Goal: Information Seeking & Learning: Understand process/instructions

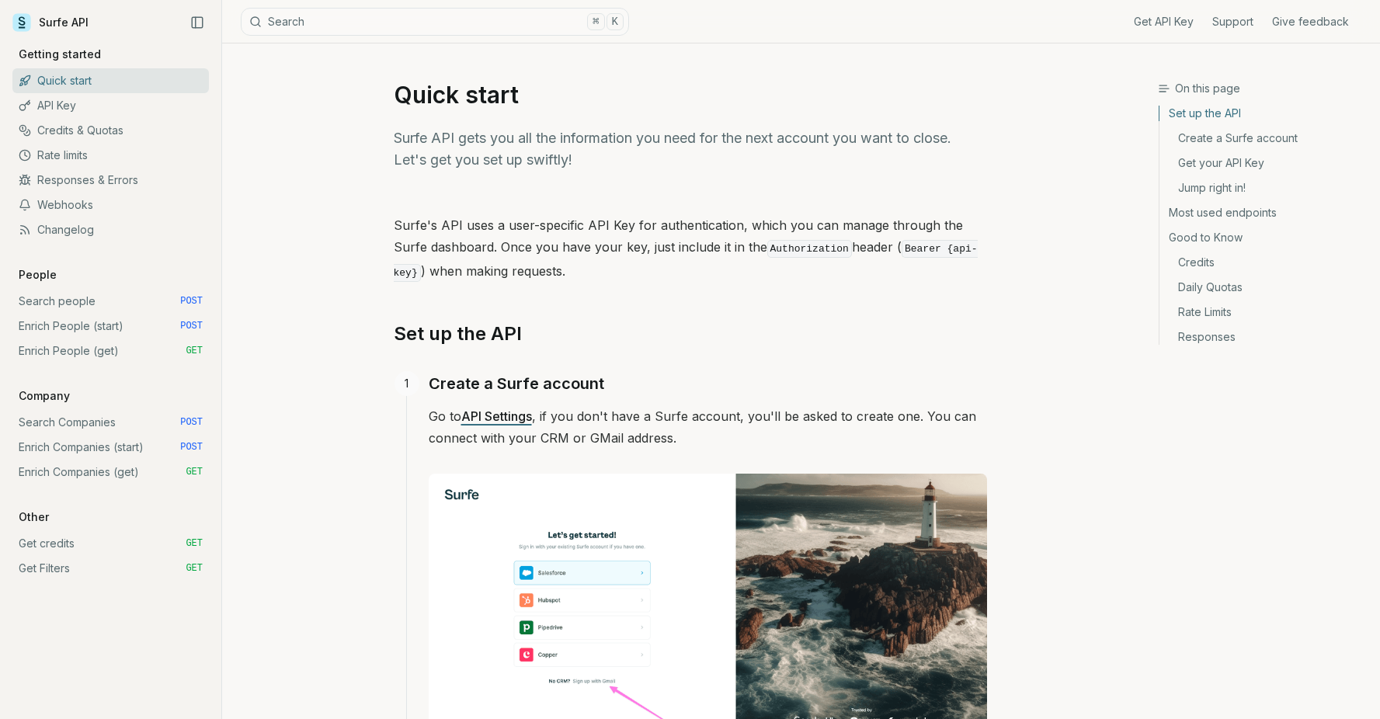
click at [89, 317] on link "Enrich People (start) POST" at bounding box center [110, 326] width 196 height 25
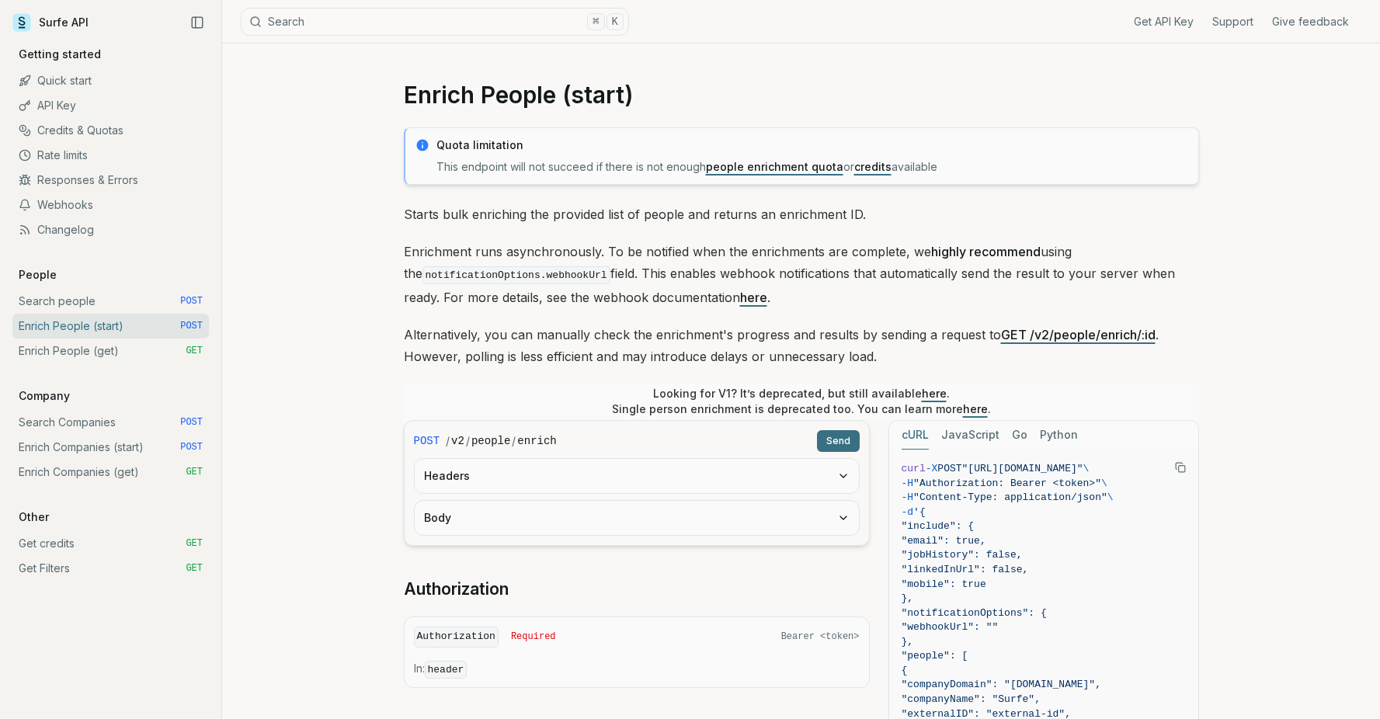
click at [89, 309] on link "Search people POST" at bounding box center [110, 301] width 196 height 25
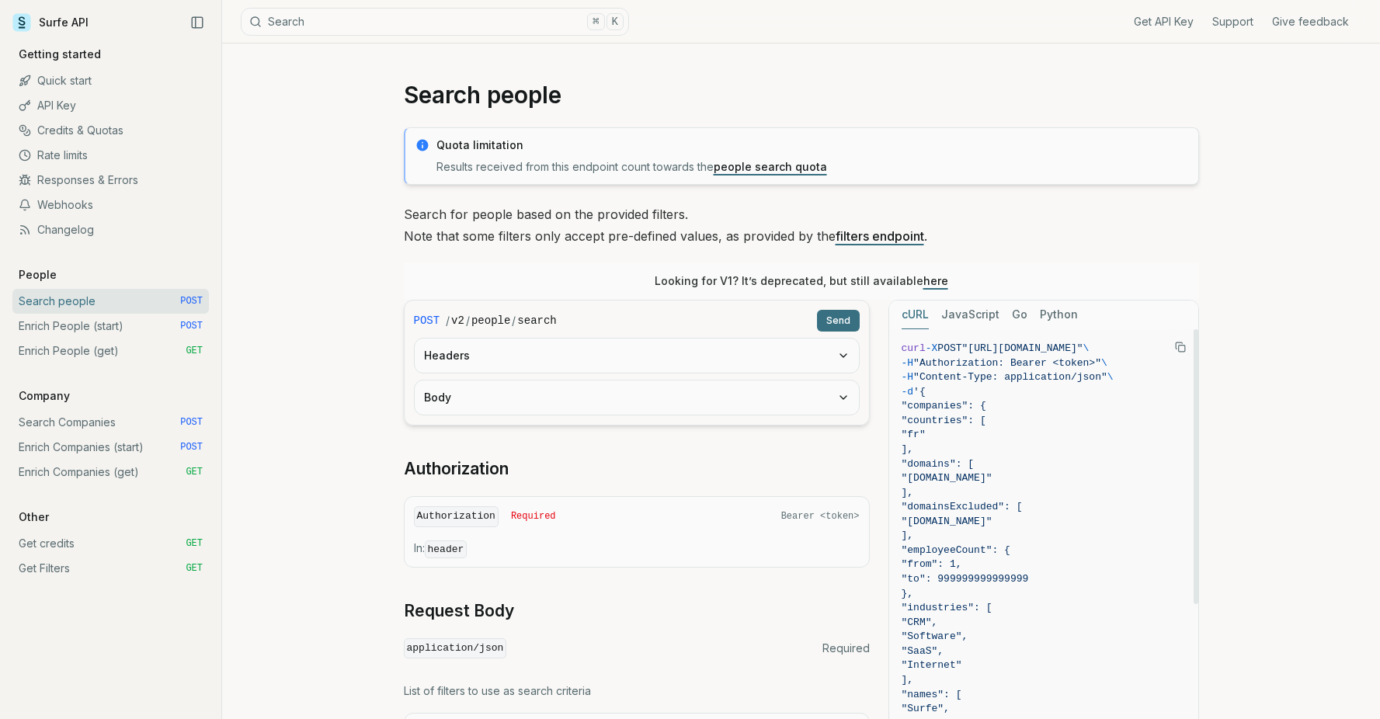
click at [128, 334] on link "Enrich People (start) POST" at bounding box center [110, 326] width 196 height 25
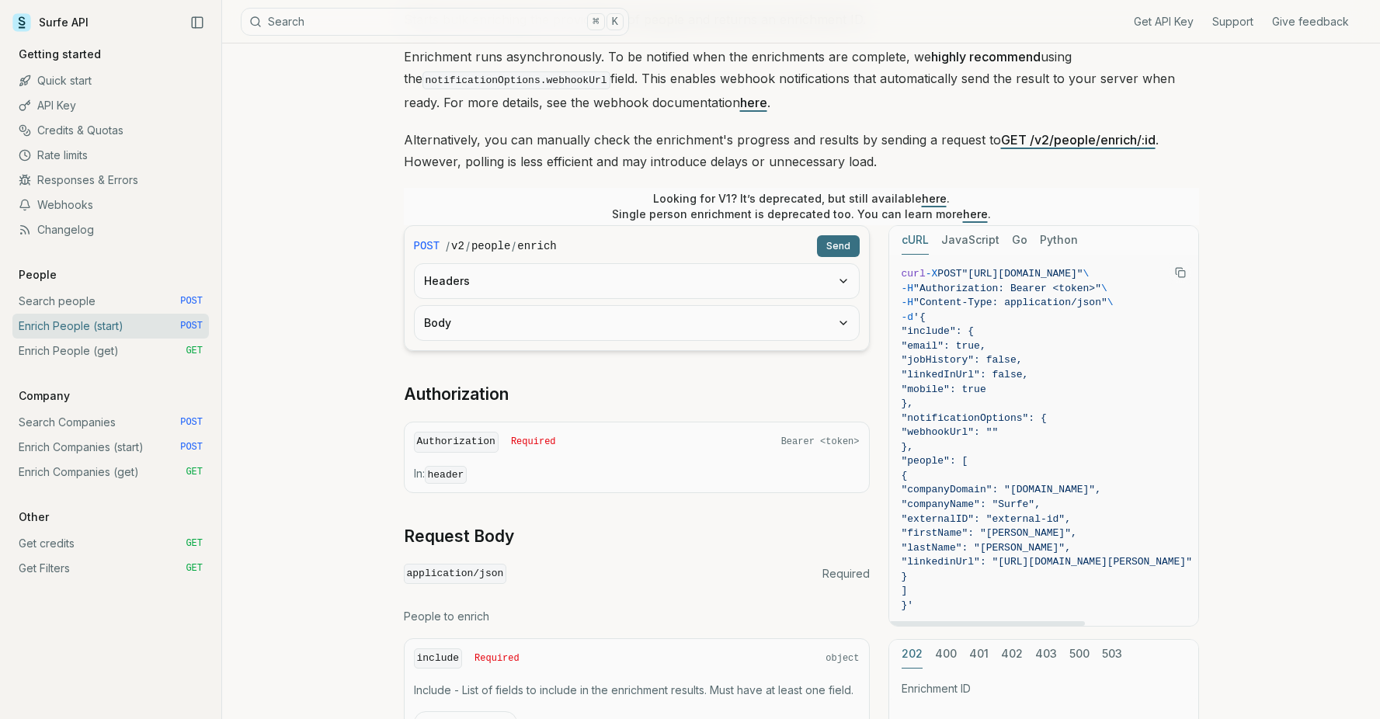
scroll to position [205, 0]
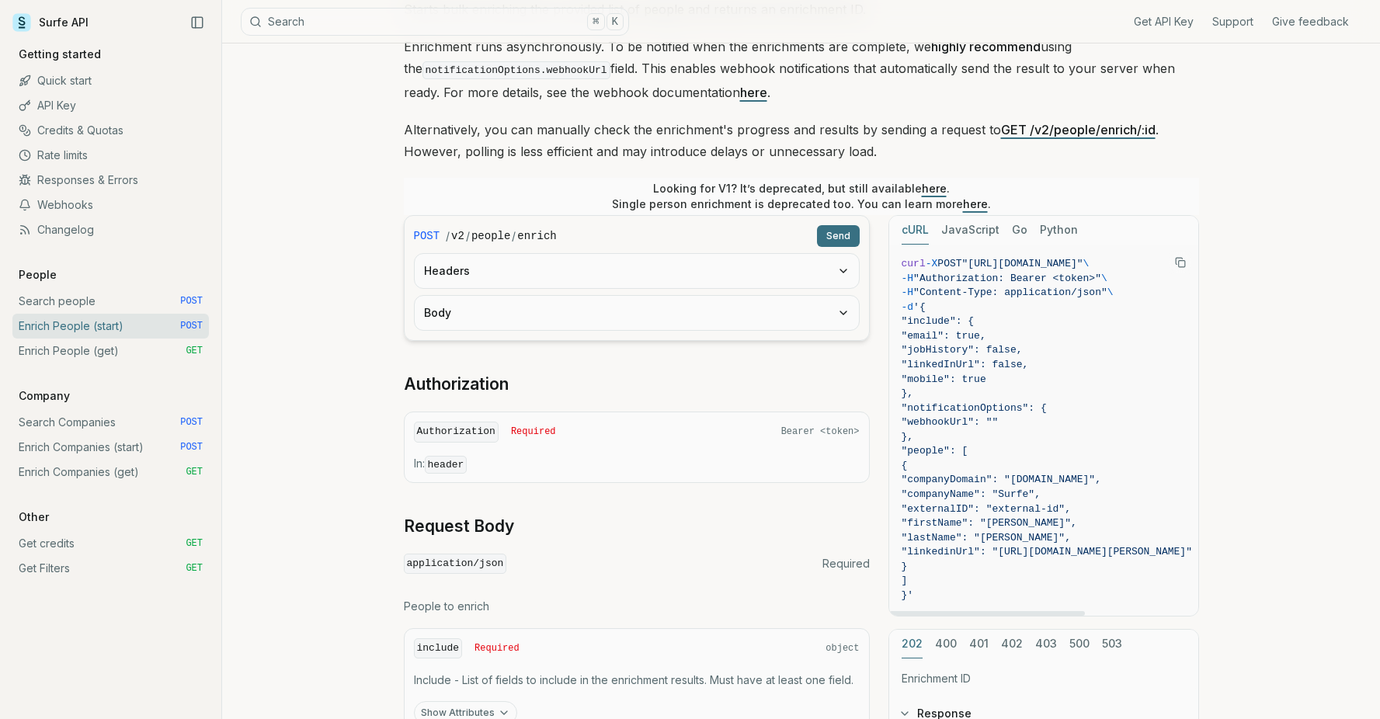
copy code ""companyDomain": "[DOMAIN_NAME]", "companyName": "Surfe", "externalID": "extern…"
drag, startPoint x: 941, startPoint y: 468, endPoint x: 954, endPoint y: 570, distance: 103.4
click at [954, 570] on code "curl -X POST "[URL][DOMAIN_NAME]" \ -H "Authorization: Bearer <token>" \ -H "Co…" at bounding box center [1047, 430] width 290 height 346
